Goal: Transaction & Acquisition: Purchase product/service

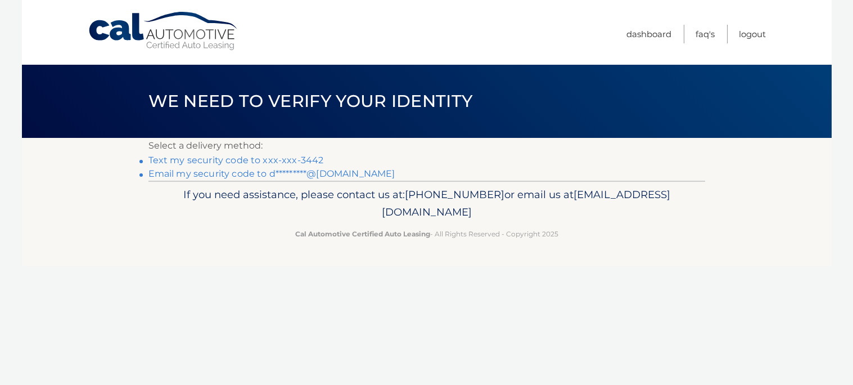
click at [225, 174] on link "Email my security code to d*********@aol.com" at bounding box center [271, 173] width 247 height 11
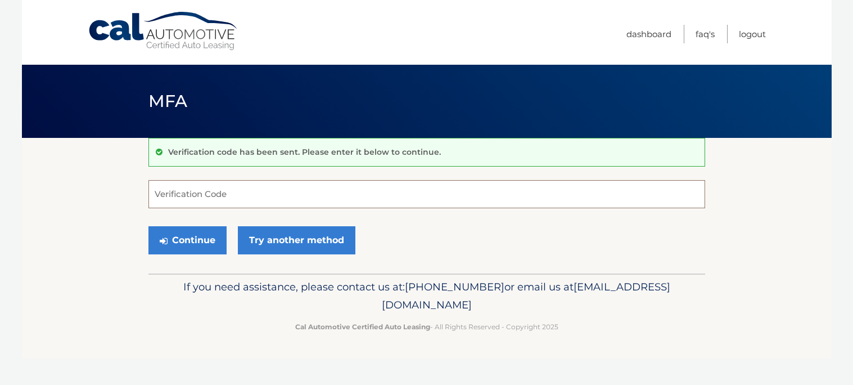
click at [218, 198] on input "Verification Code" at bounding box center [426, 194] width 557 height 28
type input "919529"
click at [180, 245] on button "Continue" at bounding box center [187, 240] width 78 height 28
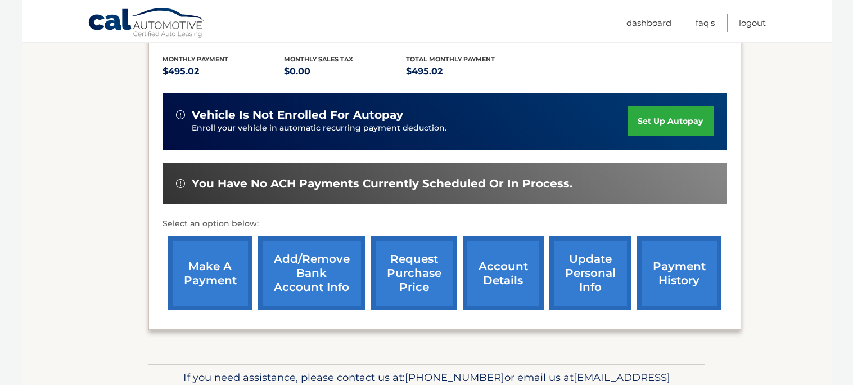
scroll to position [235, 0]
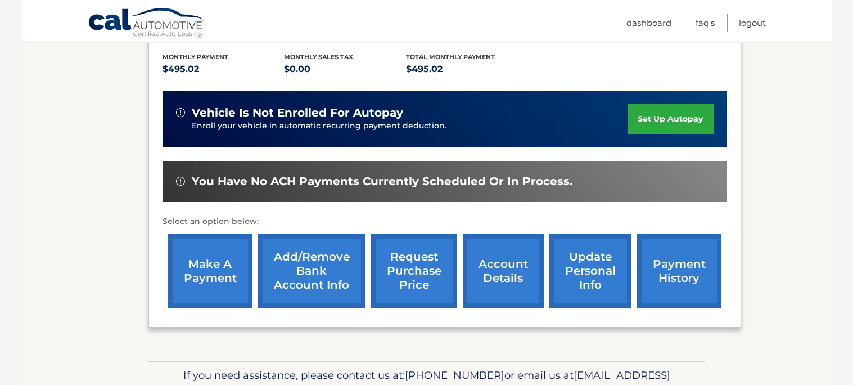
click at [189, 272] on link "make a payment" at bounding box center [210, 271] width 84 height 74
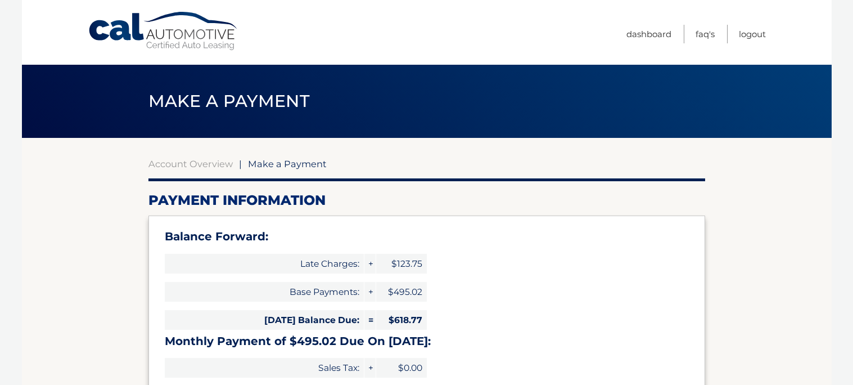
select select "NjRhODBlYzctYzkwZi00ODYyLTkwYzMtZDk1MzEzYTZiNTBm"
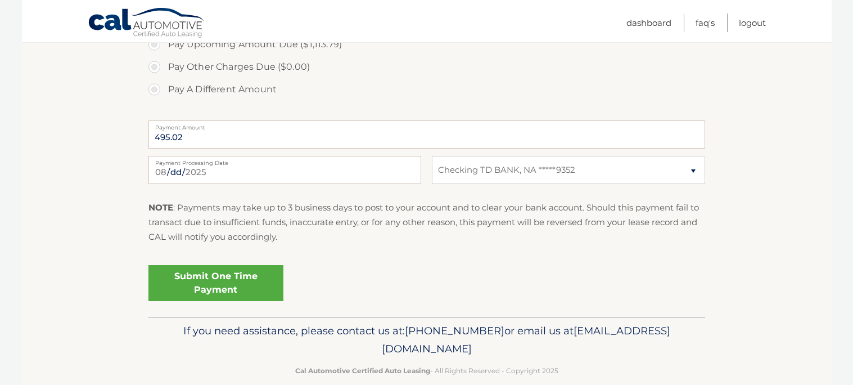
scroll to position [473, 0]
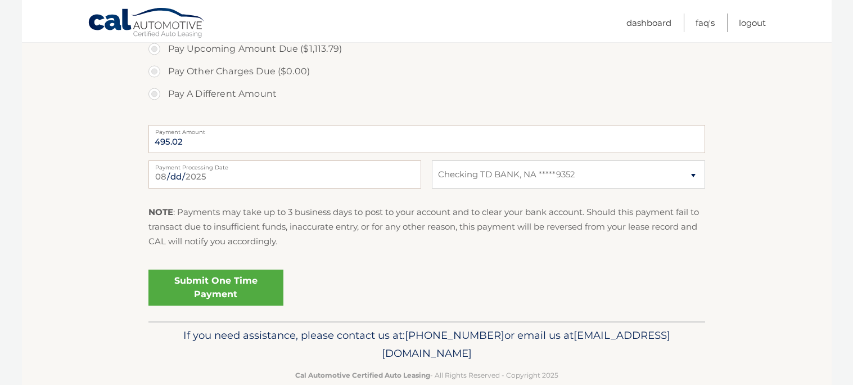
click at [204, 279] on link "Submit One Time Payment" at bounding box center [215, 287] width 135 height 36
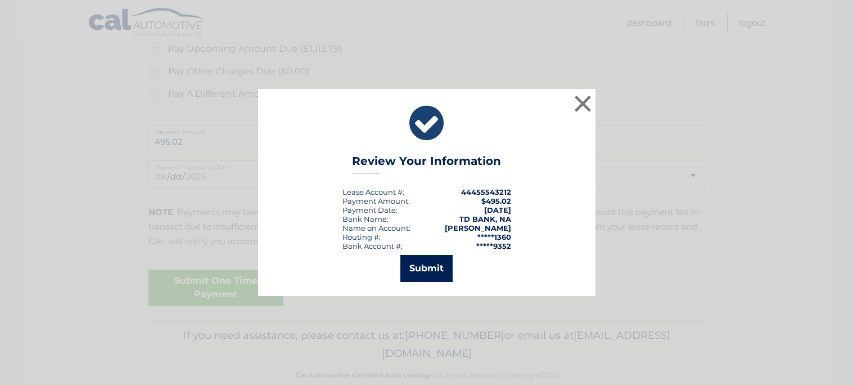
click at [428, 276] on button "Submit" at bounding box center [426, 268] width 52 height 27
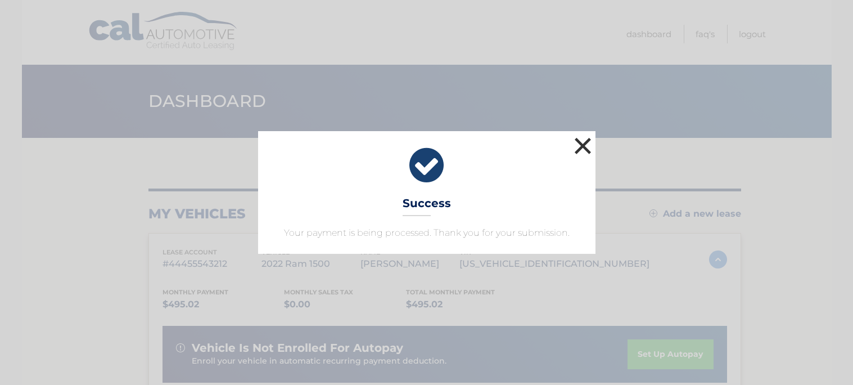
click at [588, 145] on button "×" at bounding box center [583, 145] width 22 height 22
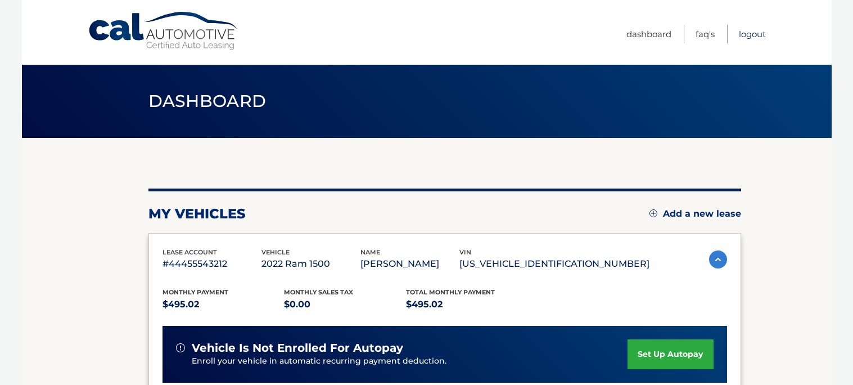
click at [746, 34] on link "Logout" at bounding box center [752, 34] width 27 height 19
